Goal: Transaction & Acquisition: Obtain resource

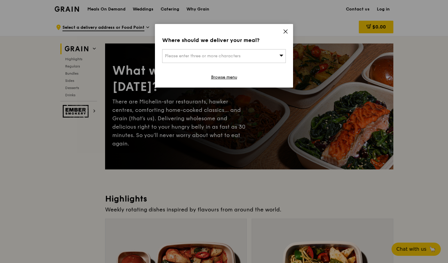
click at [285, 32] on icon at bounding box center [286, 32] width 4 height 4
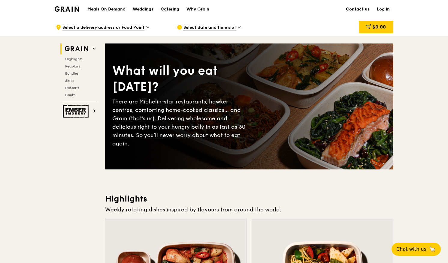
click at [173, 8] on div "Catering" at bounding box center [170, 9] width 19 height 18
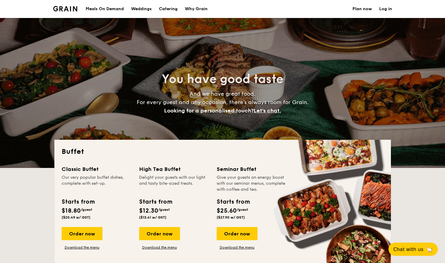
select select
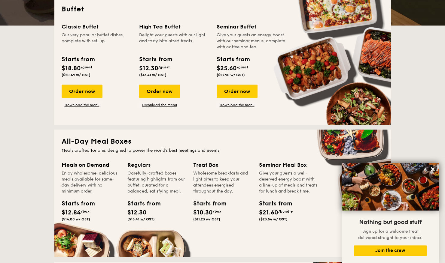
scroll to position [90, 0]
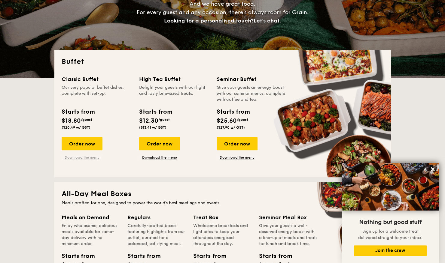
click at [92, 157] on link "Download the menu" at bounding box center [82, 157] width 41 height 5
